Goal: Task Accomplishment & Management: Manage account settings

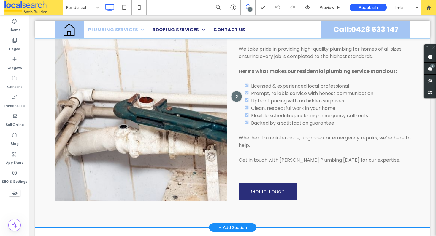
click at [233, 96] on div at bounding box center [236, 96] width 11 height 11
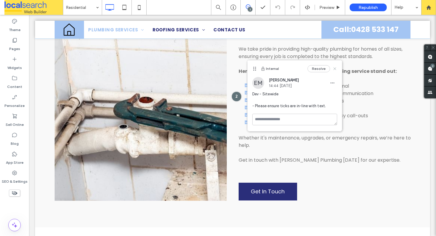
click at [333, 69] on icon at bounding box center [334, 68] width 5 height 5
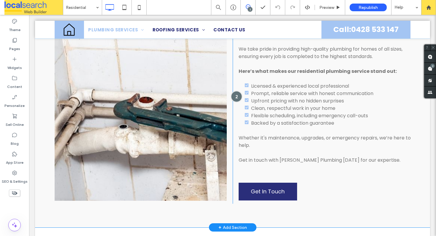
click at [233, 95] on div at bounding box center [236, 96] width 11 height 11
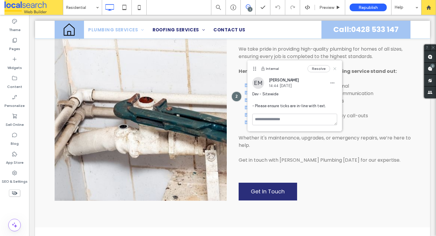
click at [334, 67] on icon at bounding box center [334, 68] width 5 height 5
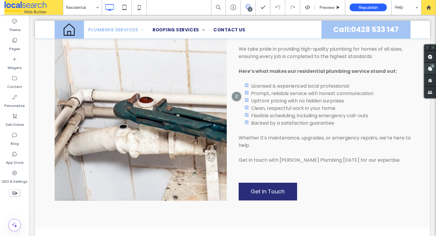
click at [431, 70] on use at bounding box center [429, 68] width 5 height 5
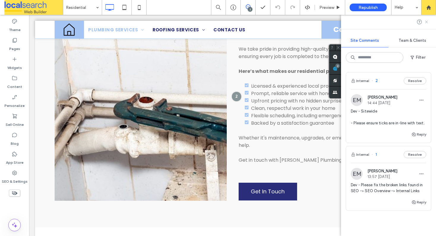
click at [427, 23] on icon at bounding box center [426, 22] width 5 height 5
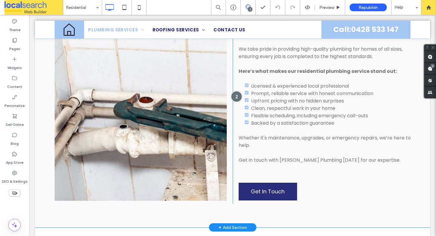
click at [234, 96] on div at bounding box center [236, 96] width 11 height 11
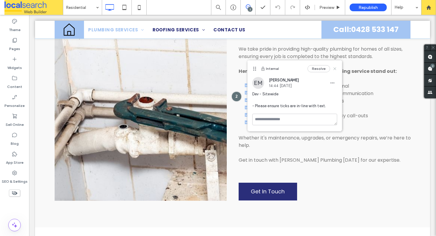
click at [333, 69] on icon at bounding box center [334, 68] width 5 height 5
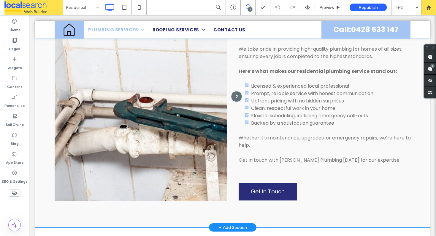
click at [232, 96] on div at bounding box center [236, 96] width 11 height 11
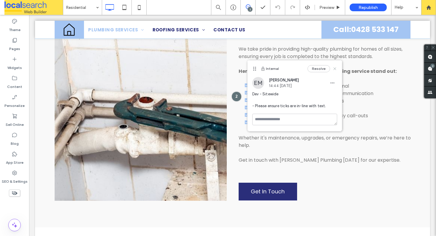
click at [334, 68] on use at bounding box center [334, 68] width 3 height 3
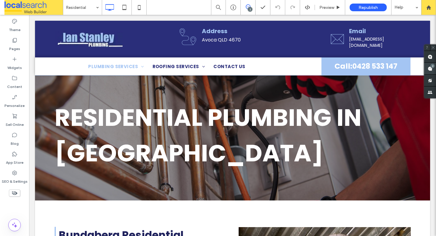
click at [427, 66] on icon at bounding box center [429, 68] width 5 height 5
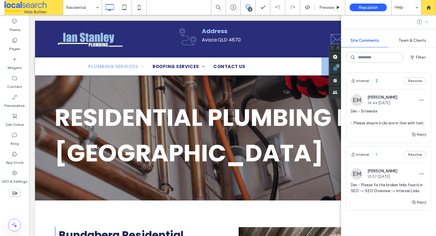
click at [425, 22] on icon at bounding box center [426, 22] width 5 height 5
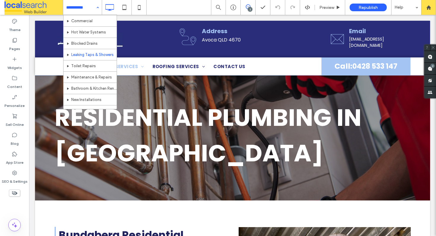
scroll to position [78, 0]
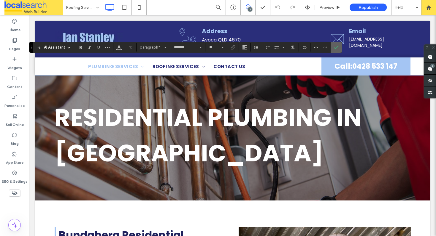
click at [336, 49] on icon "Confirm" at bounding box center [336, 47] width 5 height 5
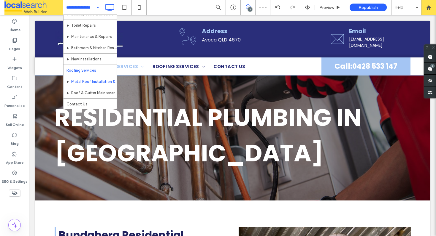
scroll to position [78, 0]
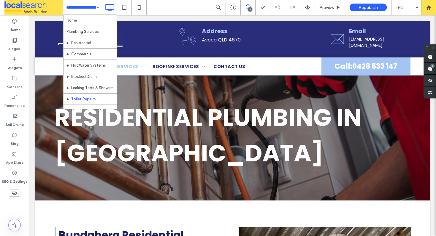
scroll to position [78, 0]
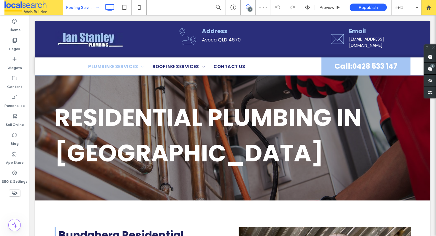
type input "*******"
type input "**"
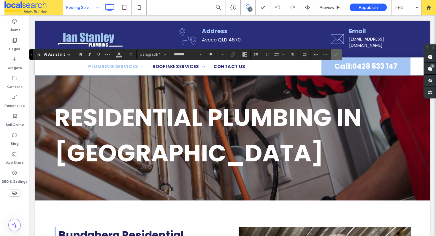
click at [338, 53] on icon "Confirm" at bounding box center [336, 54] width 5 height 5
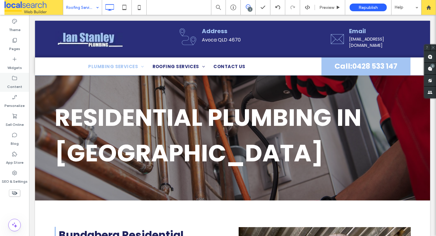
click at [16, 81] on icon at bounding box center [15, 78] width 6 height 6
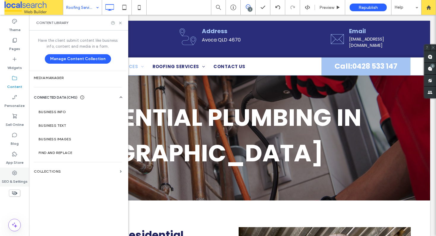
click at [16, 177] on label "SEO & Settings" at bounding box center [15, 180] width 26 height 8
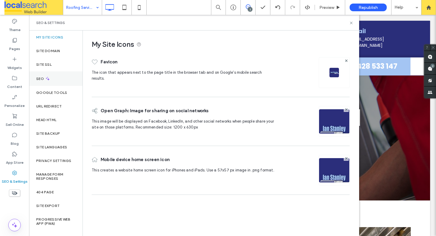
click at [49, 77] on icon at bounding box center [47, 78] width 5 height 5
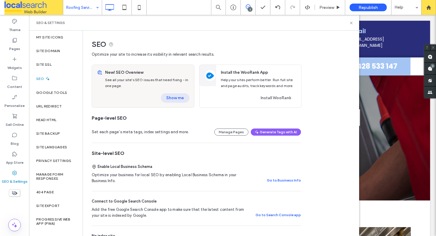
click at [172, 101] on button "Show me" at bounding box center [175, 97] width 28 height 9
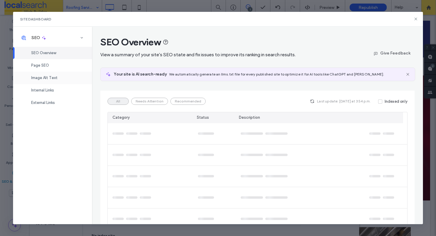
click at [51, 73] on div "Image Alt Text" at bounding box center [52, 78] width 79 height 12
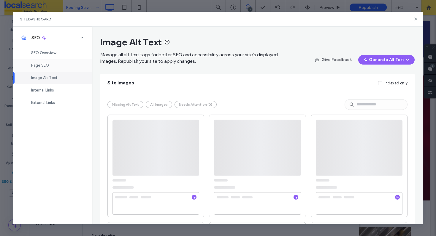
click at [50, 65] on div "Page SEO" at bounding box center [52, 65] width 79 height 12
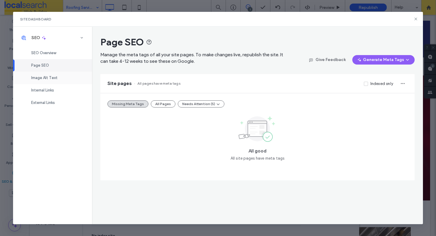
click at [54, 82] on div "Image Alt Text" at bounding box center [52, 78] width 79 height 12
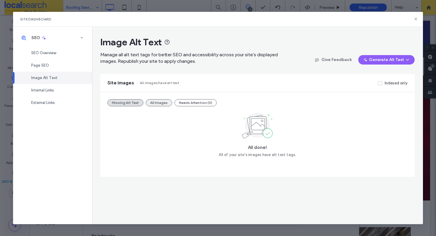
click at [159, 104] on button "All Images" at bounding box center [159, 102] width 26 height 7
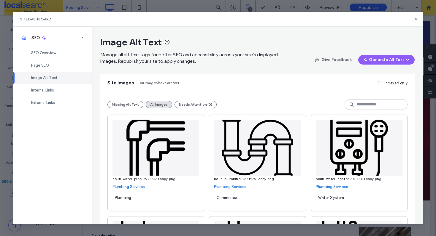
scroll to position [1302, 0]
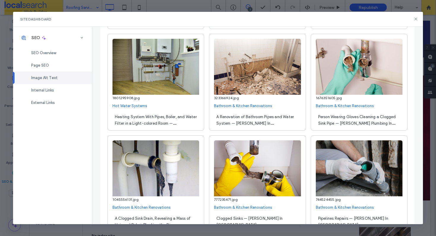
click at [159, 128] on span "Heating System With Pipes, Boiler, and Water Filter in a Light-colored Room — […" at bounding box center [156, 127] width 82 height 24
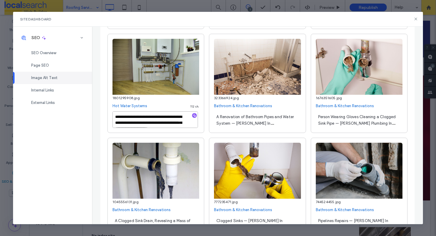
click at [171, 125] on textarea "**********" at bounding box center [154, 120] width 85 height 17
type textarea "**********"
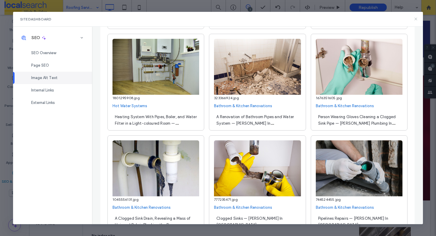
click at [417, 18] on icon at bounding box center [415, 19] width 5 height 5
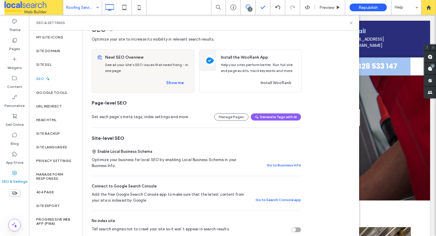
scroll to position [16, 0]
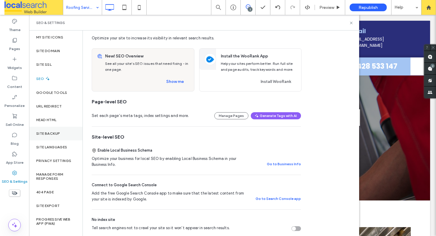
click at [49, 134] on label "Site Backup" at bounding box center [48, 134] width 24 height 4
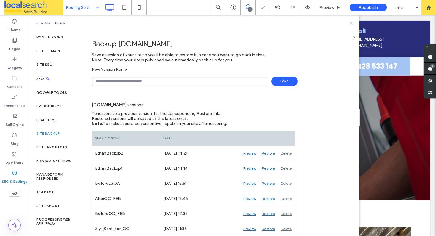
click at [180, 79] on input "text" at bounding box center [180, 81] width 177 height 9
click at [351, 23] on use at bounding box center [351, 23] width 2 height 2
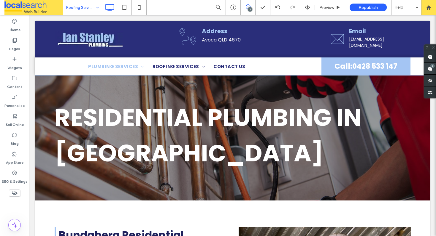
click at [429, 66] on span at bounding box center [430, 69] width 12 height 12
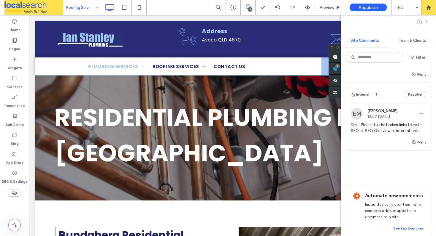
scroll to position [0, 0]
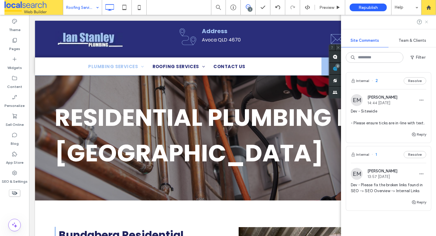
click at [425, 22] on icon at bounding box center [426, 22] width 5 height 5
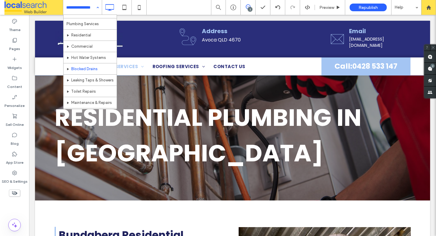
scroll to position [15, 0]
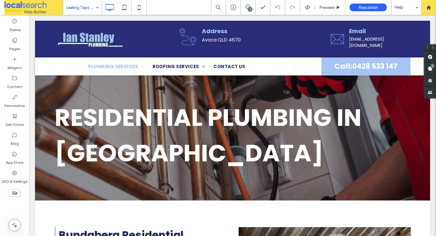
click at [93, 9] on div "Leaking Taps & Showers" at bounding box center [82, 7] width 39 height 15
click at [71, 10] on input at bounding box center [81, 7] width 30 height 15
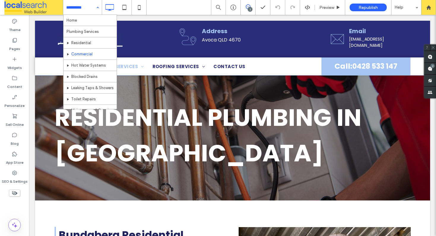
click at [96, 4] on div "Home Plumbing Services Residential Commercial Hot Water Systems Blocked Drains …" at bounding box center [82, 7] width 39 height 15
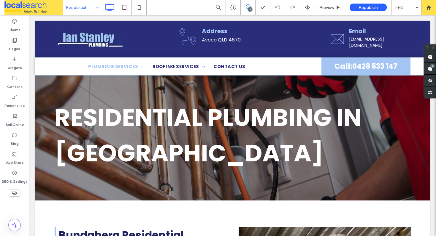
drag, startPoint x: 83, startPoint y: 42, endPoint x: 92, endPoint y: 39, distance: 9.3
click at [94, 8] on div "Residential" at bounding box center [82, 7] width 39 height 15
click at [87, 8] on input at bounding box center [81, 7] width 30 height 15
click at [87, 6] on input at bounding box center [81, 7] width 30 height 15
click at [82, 1] on input at bounding box center [81, 7] width 30 height 15
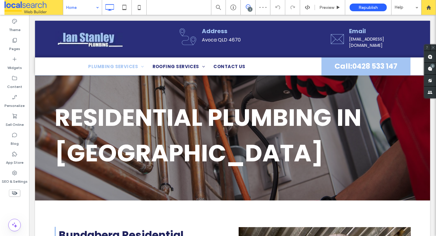
click at [93, 7] on input at bounding box center [81, 7] width 30 height 15
click at [90, 11] on input at bounding box center [81, 7] width 30 height 15
click at [96, 6] on div "Plumbing Services" at bounding box center [82, 7] width 39 height 15
click at [429, 58] on use at bounding box center [429, 57] width 5 height 5
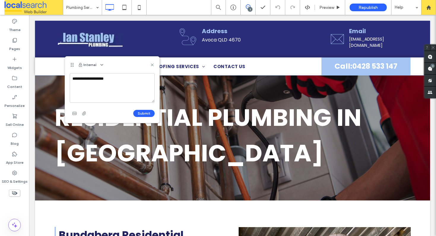
type textarea "**********"
click at [151, 65] on icon at bounding box center [152, 65] width 5 height 5
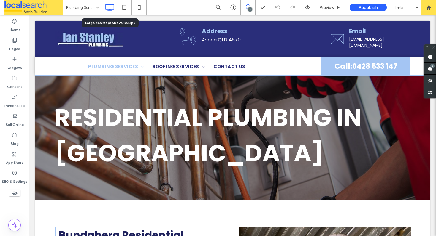
click at [103, 5] on div at bounding box center [109, 7] width 15 height 12
click at [13, 177] on label "SEO & Settings" at bounding box center [15, 180] width 26 height 8
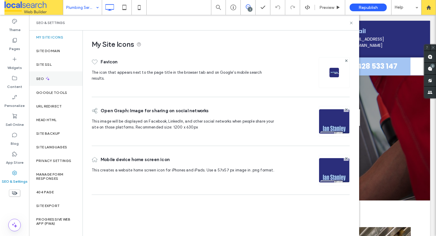
click at [58, 82] on div "SEO" at bounding box center [55, 78] width 53 height 15
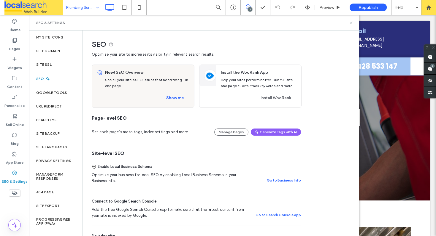
click at [350, 22] on icon at bounding box center [351, 23] width 4 height 4
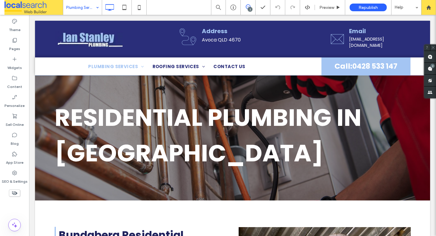
click at [247, 7] on use at bounding box center [248, 6] width 5 height 5
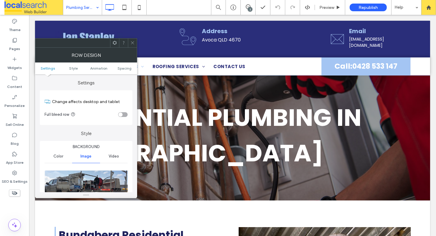
click at [249, 6] on icon at bounding box center [248, 6] width 5 height 5
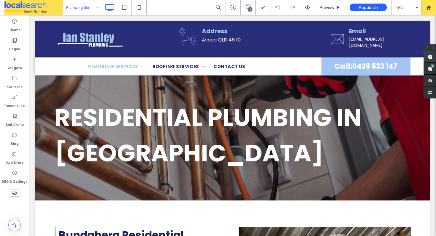
click at [430, 55] on use at bounding box center [429, 57] width 5 height 5
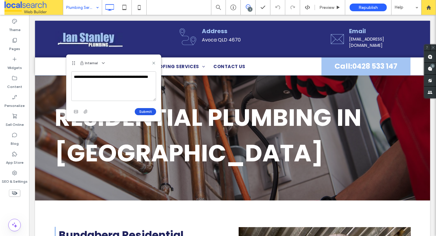
type textarea "**********"
drag, startPoint x: 150, startPoint y: 111, endPoint x: 151, endPoint y: 106, distance: 4.7
click at [150, 111] on button "Submit" at bounding box center [145, 111] width 21 height 7
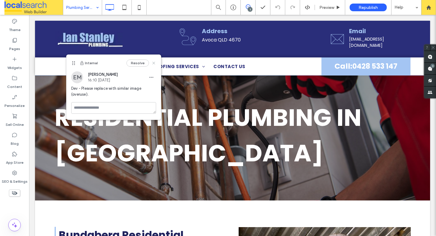
click at [153, 64] on icon at bounding box center [153, 63] width 5 height 5
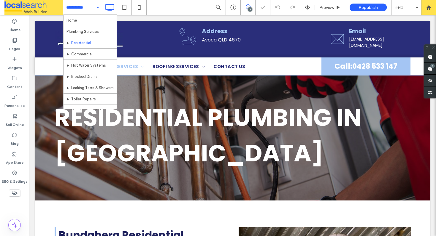
click at [73, 10] on input at bounding box center [81, 7] width 30 height 15
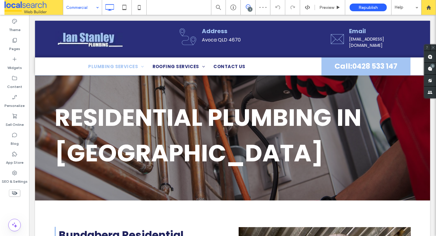
drag, startPoint x: 85, startPoint y: 9, endPoint x: 84, endPoint y: 13, distance: 4.5
click at [84, 9] on input at bounding box center [81, 7] width 30 height 15
click at [94, 7] on div "Hot Water Systems" at bounding box center [82, 7] width 39 height 15
click at [249, 7] on icon at bounding box center [248, 6] width 5 height 5
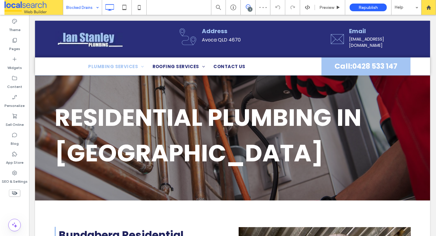
click at [246, 7] on icon at bounding box center [248, 6] width 5 height 5
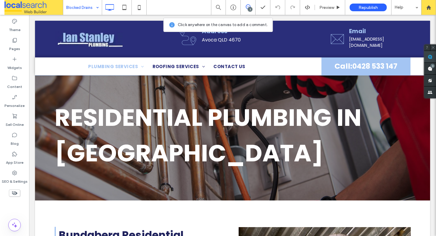
click at [428, 56] on use at bounding box center [429, 57] width 5 height 5
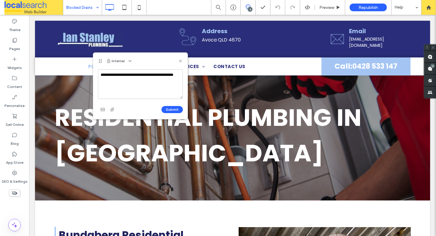
drag, startPoint x: 125, startPoint y: 81, endPoint x: 94, endPoint y: 74, distance: 31.7
click at [94, 74] on div "**********" at bounding box center [140, 94] width 94 height 50
type textarea "**********"
click at [175, 109] on button "Submit" at bounding box center [171, 109] width 21 height 7
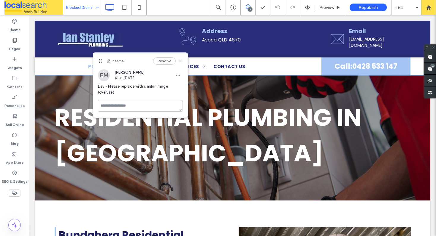
click at [181, 61] on use at bounding box center [180, 61] width 3 height 3
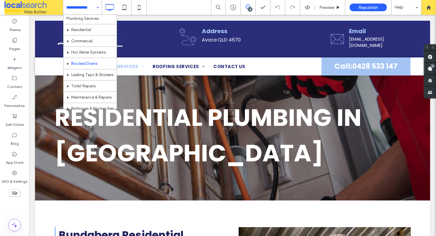
scroll to position [14, 0]
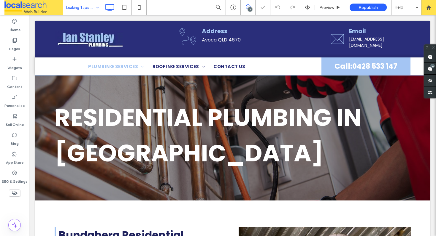
click at [78, 12] on input at bounding box center [81, 7] width 30 height 15
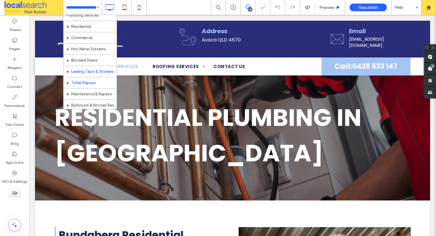
scroll to position [17, 0]
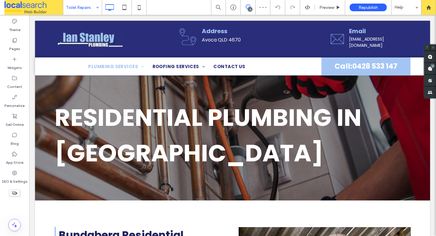
click at [85, 9] on input at bounding box center [81, 7] width 30 height 15
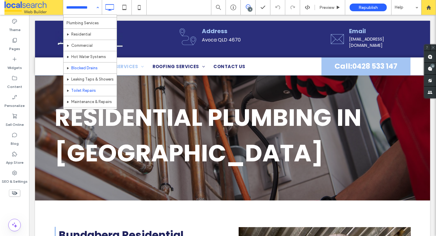
scroll to position [61, 0]
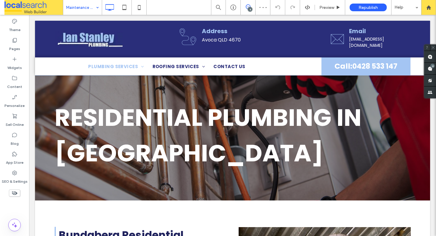
click at [90, 6] on input at bounding box center [81, 7] width 30 height 15
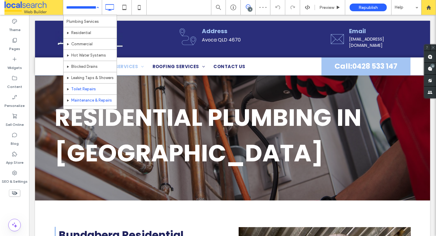
scroll to position [51, 0]
click at [92, 8] on input at bounding box center [81, 7] width 30 height 15
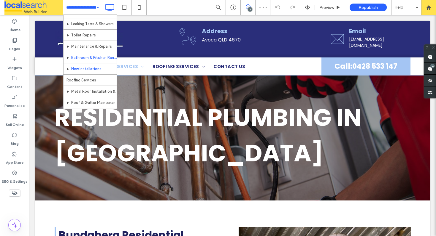
scroll to position [66, 0]
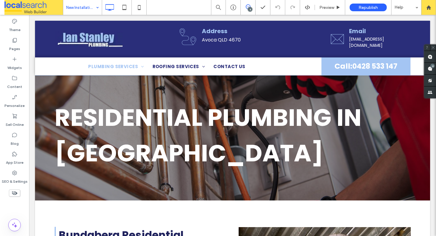
click at [86, 9] on input at bounding box center [81, 7] width 30 height 15
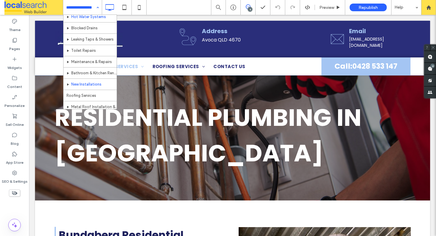
scroll to position [77, 0]
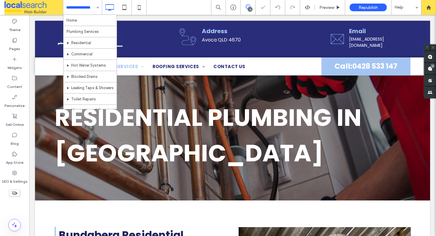
click at [83, 9] on input at bounding box center [81, 7] width 30 height 15
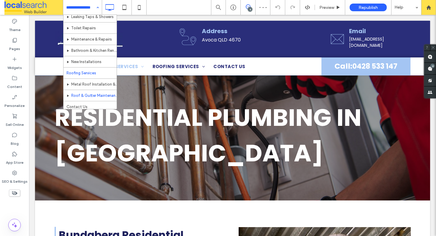
scroll to position [78, 0]
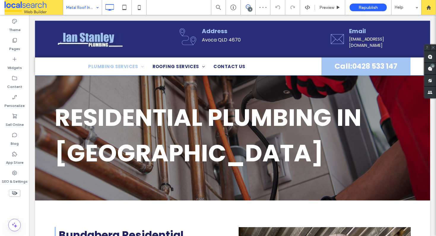
click at [81, 5] on input at bounding box center [81, 7] width 30 height 15
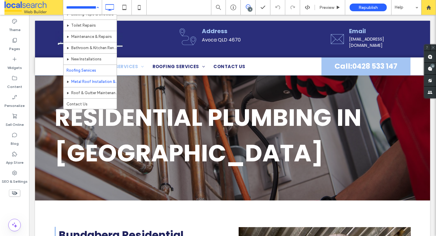
scroll to position [78, 0]
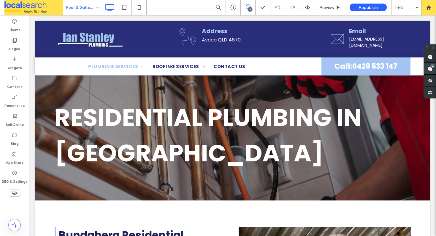
click at [427, 67] on use at bounding box center [429, 68] width 5 height 5
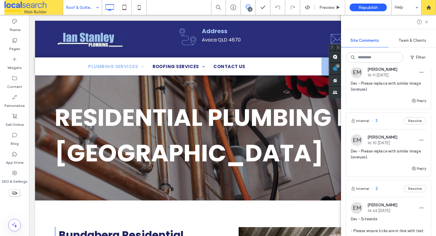
scroll to position [28, 0]
click at [384, 123] on div "Internal 3 Resolve" at bounding box center [388, 121] width 85 height 17
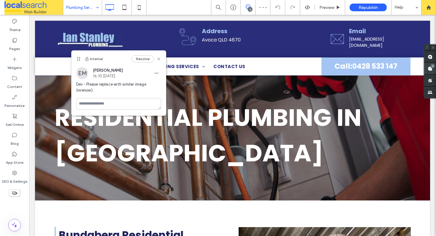
click at [431, 70] on use at bounding box center [429, 68] width 5 height 5
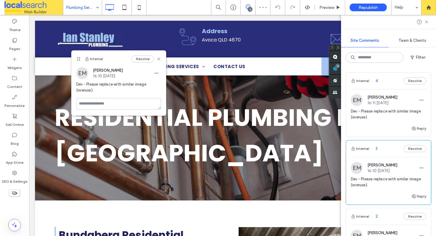
click at [385, 82] on div "Internal 4 Resolve" at bounding box center [388, 81] width 85 height 17
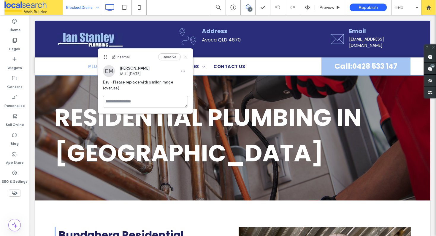
click at [185, 55] on icon at bounding box center [185, 57] width 5 height 5
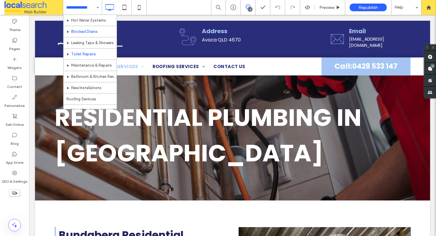
scroll to position [52, 0]
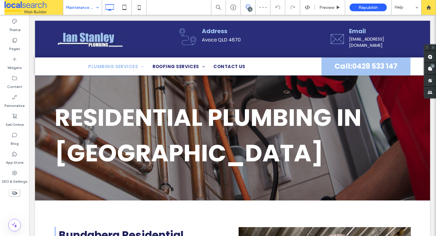
click at [248, 7] on use at bounding box center [248, 6] width 5 height 5
click at [247, 7] on icon at bounding box center [248, 6] width 5 height 5
click at [428, 56] on use at bounding box center [429, 57] width 5 height 5
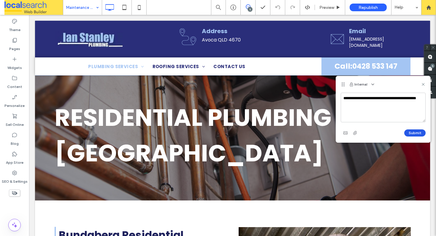
type textarea "**********"
click at [410, 133] on button "Submit" at bounding box center [414, 133] width 21 height 7
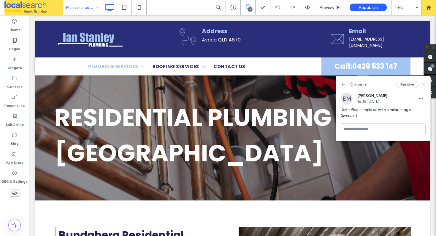
click at [422, 85] on use at bounding box center [423, 84] width 3 height 3
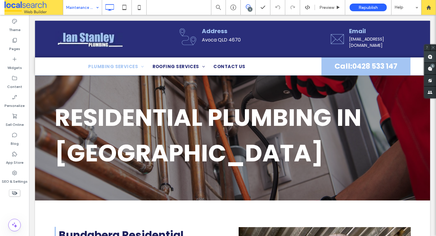
click at [432, 58] on use at bounding box center [429, 57] width 5 height 5
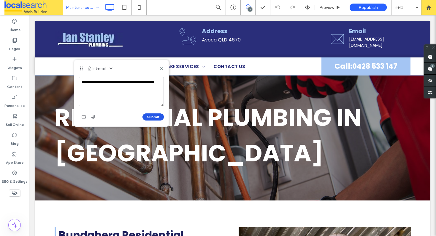
type textarea "**********"
click at [156, 120] on button "Submit" at bounding box center [152, 117] width 21 height 7
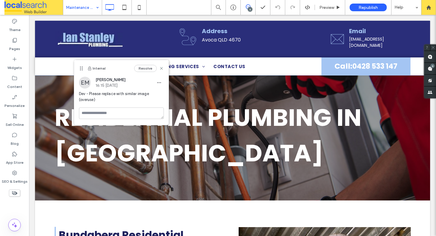
click at [160, 68] on icon at bounding box center [161, 68] width 5 height 5
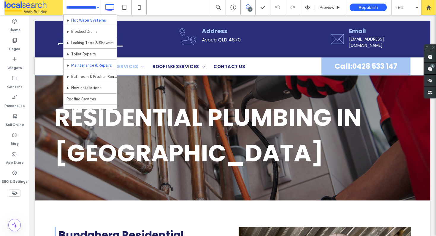
scroll to position [32, 0]
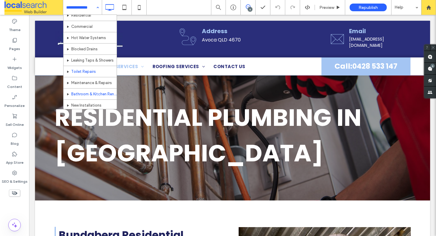
scroll to position [28, 0]
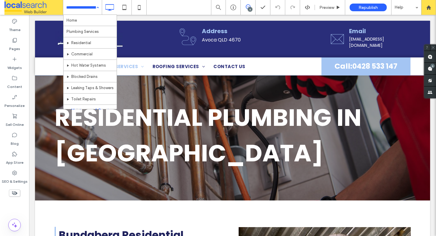
scroll to position [78, 0]
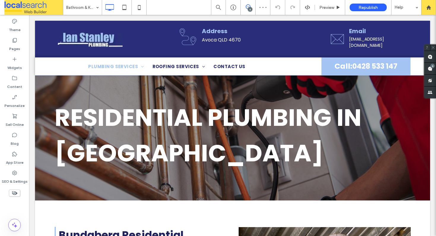
click at [249, 7] on div "6" at bounding box center [250, 9] width 4 height 4
click at [246, 7] on icon at bounding box center [248, 6] width 5 height 5
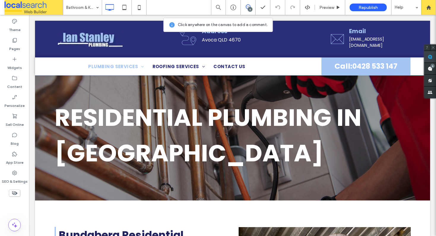
click at [432, 55] on span at bounding box center [430, 57] width 12 height 12
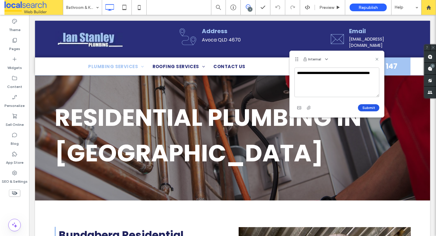
type textarea "**********"
click at [364, 109] on button "Submit" at bounding box center [368, 107] width 21 height 7
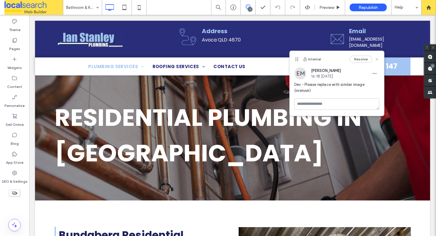
click at [377, 59] on icon at bounding box center [376, 59] width 5 height 5
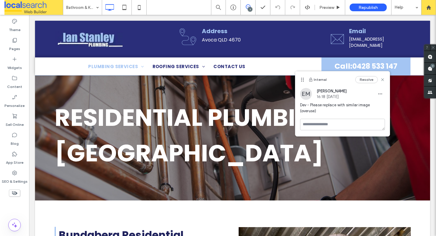
click at [386, 80] on div "Internal Resolve" at bounding box center [342, 79] width 94 height 17
click at [384, 80] on icon at bounding box center [382, 79] width 5 height 5
click at [382, 80] on icon at bounding box center [382, 79] width 5 height 5
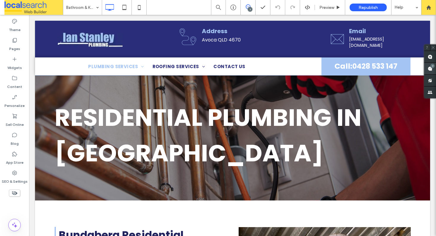
click at [431, 68] on div "7" at bounding box center [432, 66] width 4 height 4
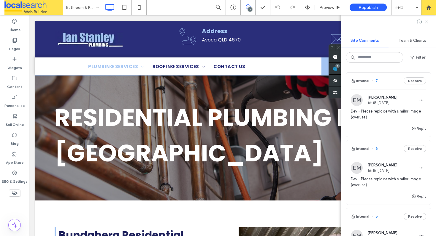
click at [382, 82] on div "Internal 7 Resolve" at bounding box center [388, 81] width 85 height 17
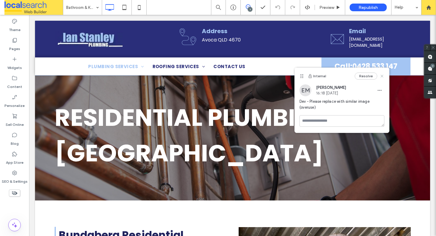
click at [382, 75] on icon at bounding box center [381, 76] width 5 height 5
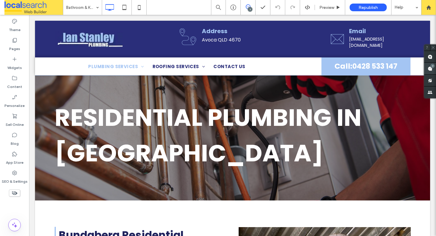
click at [427, 69] on span at bounding box center [430, 69] width 12 height 12
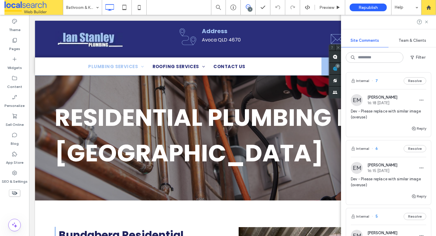
click at [388, 151] on div "Internal 6 Resolve" at bounding box center [388, 149] width 85 height 17
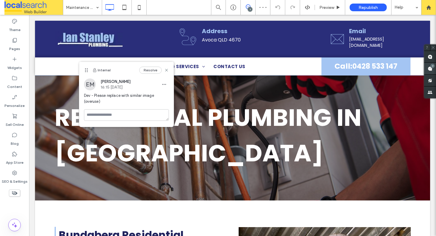
click at [429, 69] on use at bounding box center [429, 68] width 5 height 5
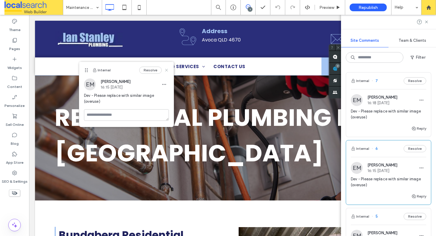
click at [167, 68] on icon at bounding box center [166, 70] width 5 height 5
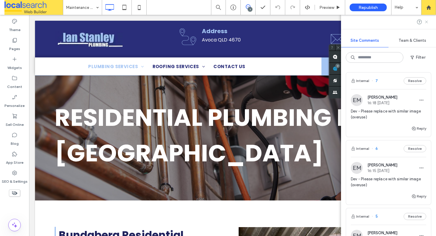
click at [427, 23] on use at bounding box center [426, 21] width 3 height 3
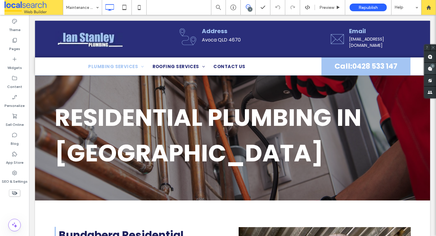
click at [430, 68] on use at bounding box center [429, 68] width 5 height 5
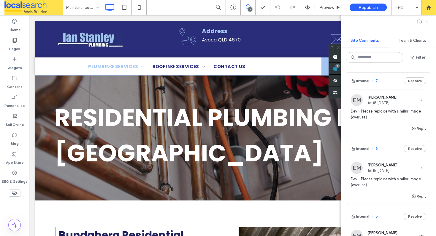
click at [426, 24] on icon at bounding box center [426, 22] width 5 height 5
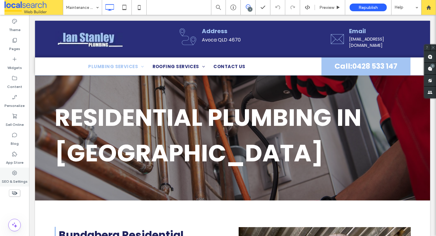
click at [26, 172] on div "SEO & Settings" at bounding box center [14, 177] width 29 height 19
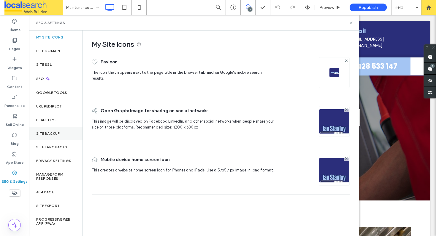
click at [58, 131] on div "Site Backup" at bounding box center [55, 134] width 53 height 14
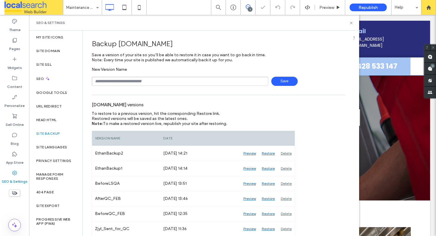
click at [135, 82] on input "text" at bounding box center [180, 81] width 177 height 9
type input "*******"
click at [272, 85] on span "Save" at bounding box center [284, 81] width 26 height 9
click at [272, 85] on div "******* Save" at bounding box center [218, 81] width 253 height 9
click at [353, 24] on icon at bounding box center [351, 23] width 4 height 4
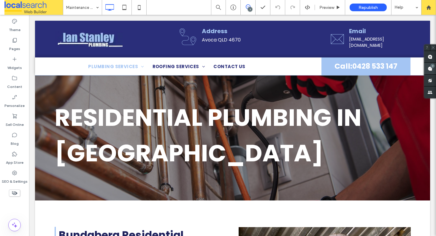
click at [429, 67] on use at bounding box center [429, 68] width 5 height 5
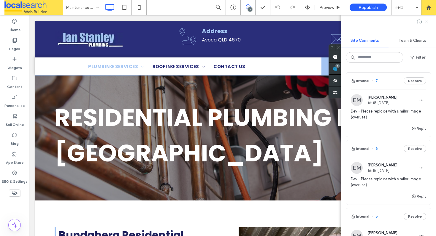
click at [425, 23] on use at bounding box center [426, 21] width 3 height 3
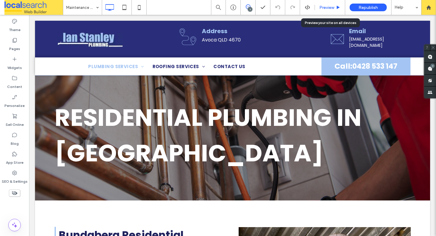
click at [326, 6] on span "Preview" at bounding box center [326, 7] width 15 height 5
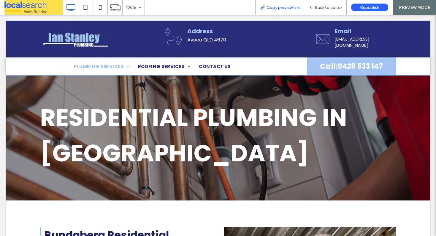
click at [283, 6] on span "Copy preview link" at bounding box center [282, 7] width 33 height 5
click at [312, 5] on icon at bounding box center [311, 7] width 4 height 4
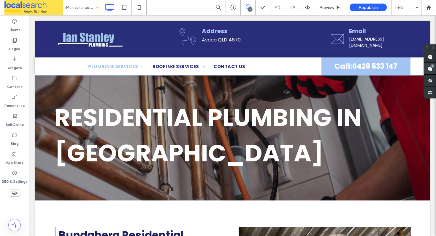
click at [430, 70] on use at bounding box center [429, 68] width 5 height 5
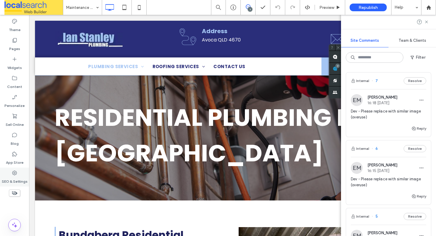
click at [14, 174] on icon at bounding box center [15, 173] width 6 height 6
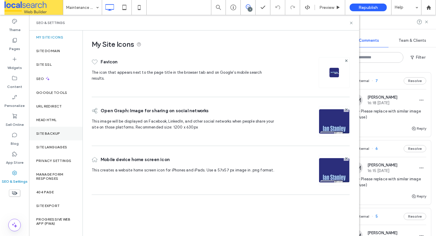
click at [63, 137] on div "Site Backup" at bounding box center [55, 134] width 53 height 14
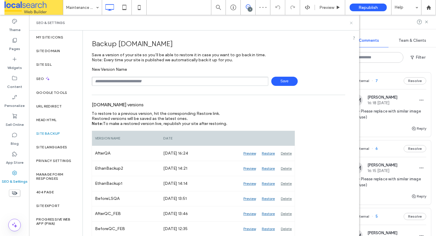
click at [352, 22] on use at bounding box center [351, 23] width 2 height 2
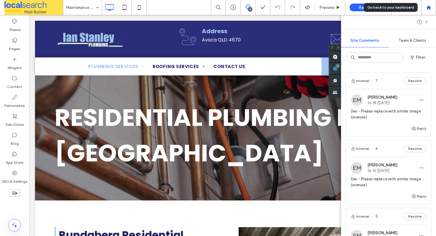
click at [426, 9] on icon at bounding box center [428, 7] width 5 height 5
